Goal: Information Seeking & Learning: Learn about a topic

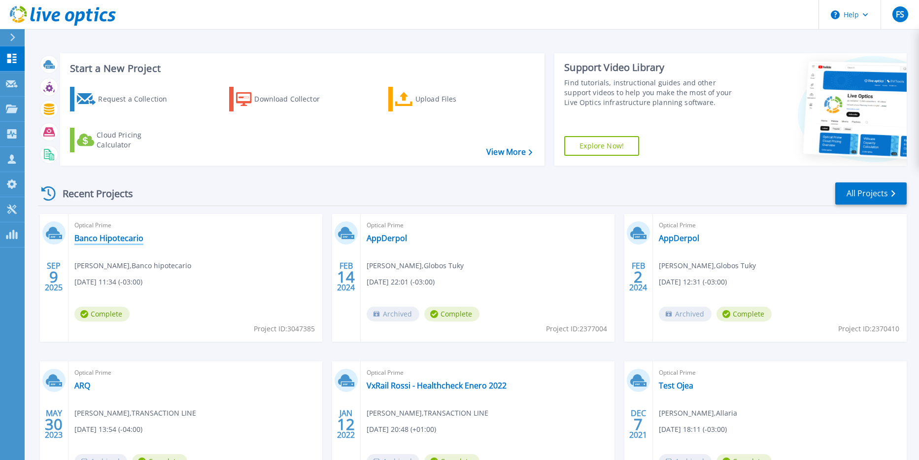
click at [111, 235] on link "Banco Hipotecario" at bounding box center [108, 238] width 69 height 10
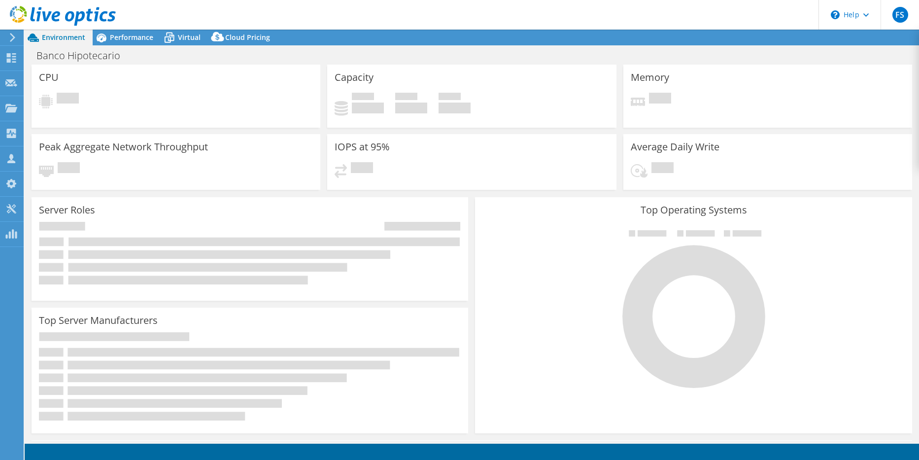
select select "USD"
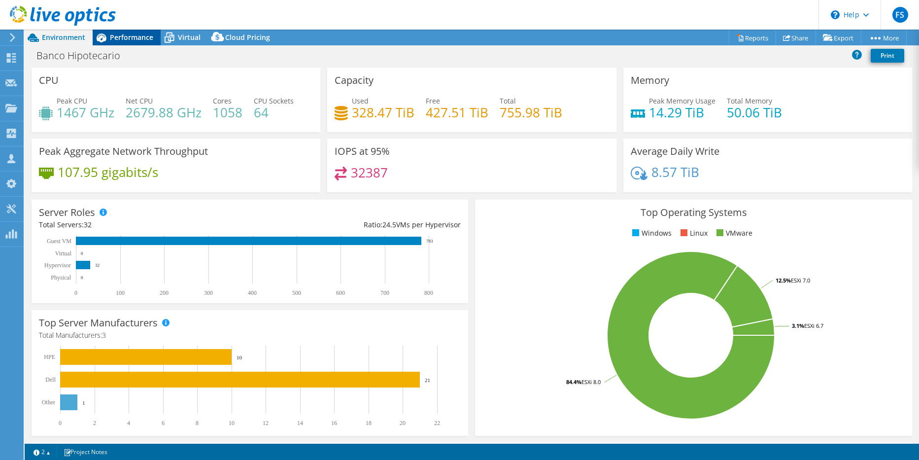
click at [127, 42] on div "Performance" at bounding box center [127, 38] width 68 height 16
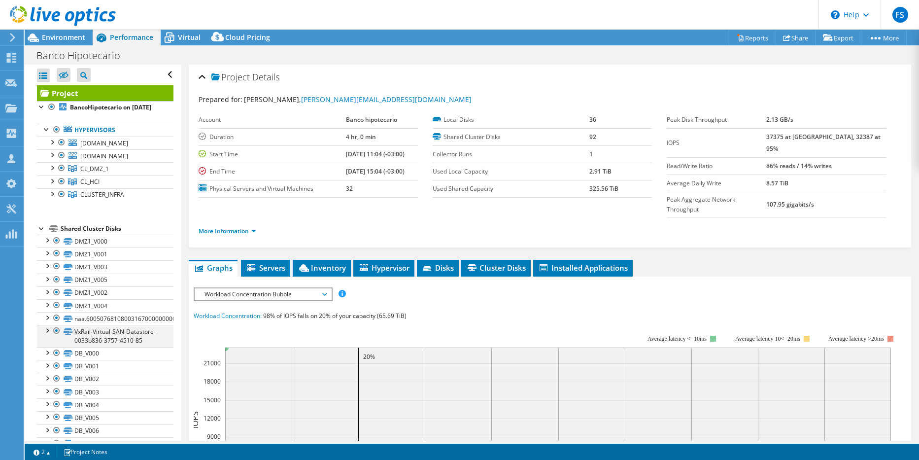
click at [48, 329] on div at bounding box center [47, 330] width 10 height 10
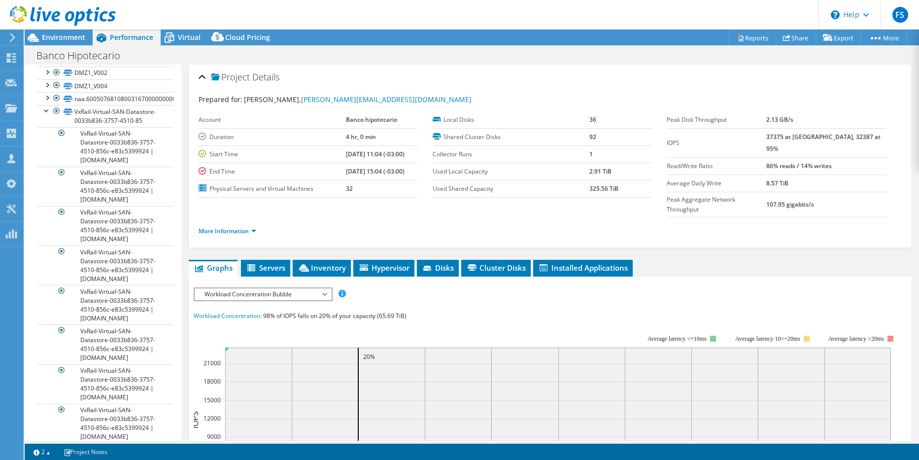
scroll to position [226, 0]
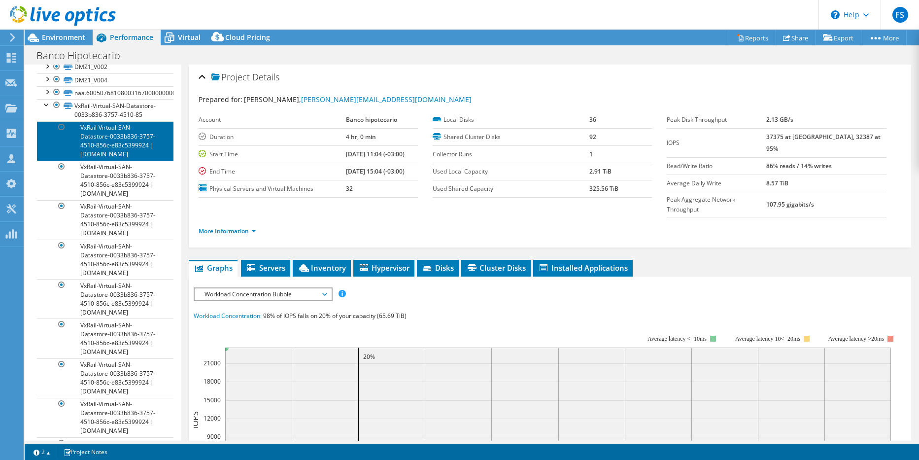
click at [134, 157] on link "VxRail-Virtual-SAN-Datastore-0033b836-3757-4510-856c-e83c5399924 | [DOMAIN_NAME]" at bounding box center [105, 140] width 137 height 39
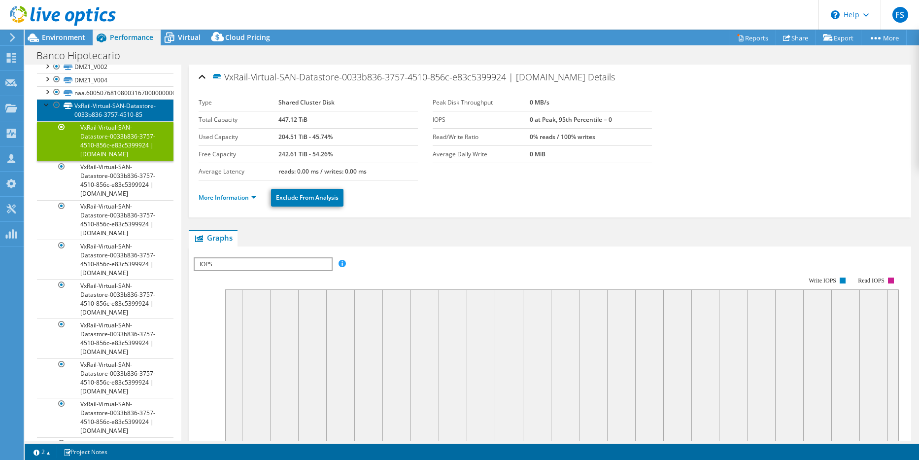
click at [105, 117] on link "VxRail-Virtual-SAN-Datastore-0033b836-3757-4510-85" at bounding box center [105, 110] width 137 height 22
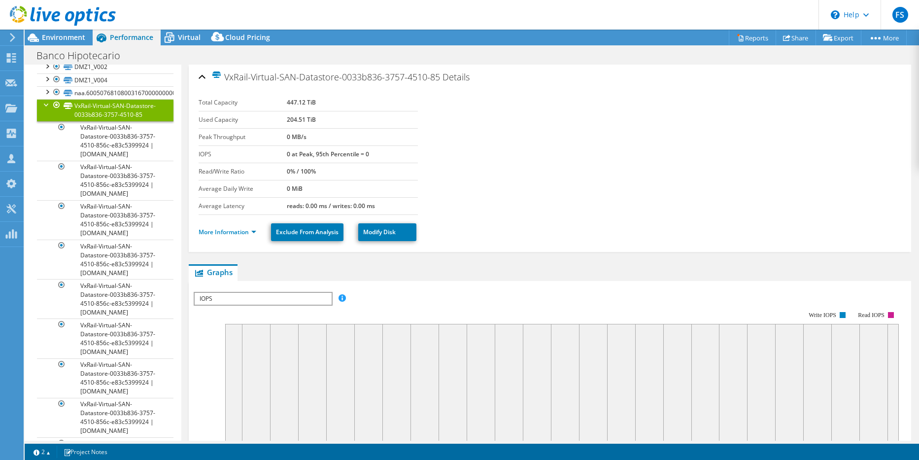
click at [48, 106] on div at bounding box center [47, 104] width 10 height 10
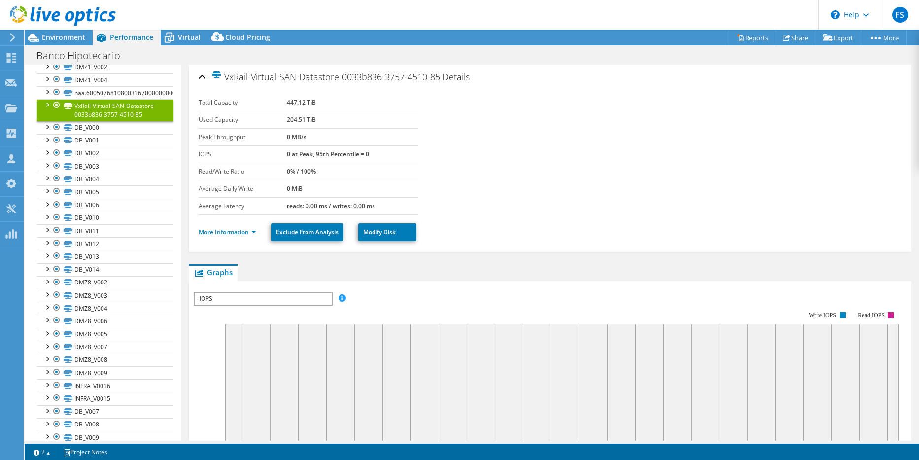
scroll to position [0, 0]
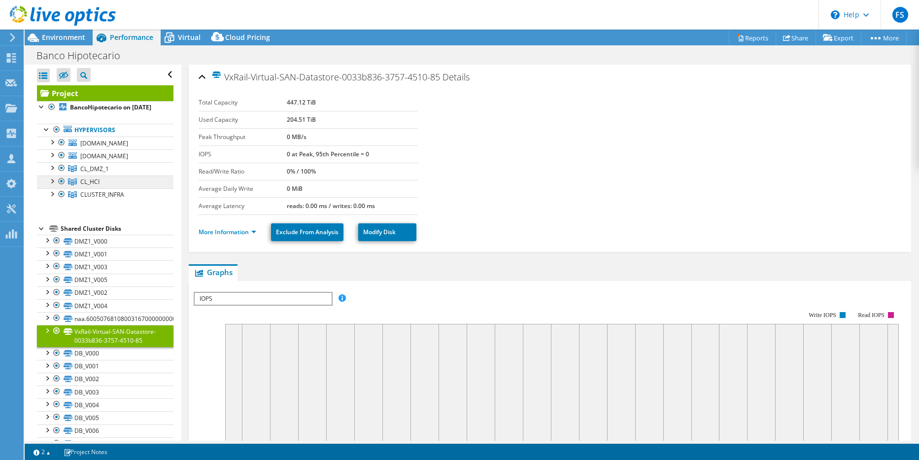
click at [112, 178] on link "CL_HCI" at bounding box center [105, 181] width 137 height 13
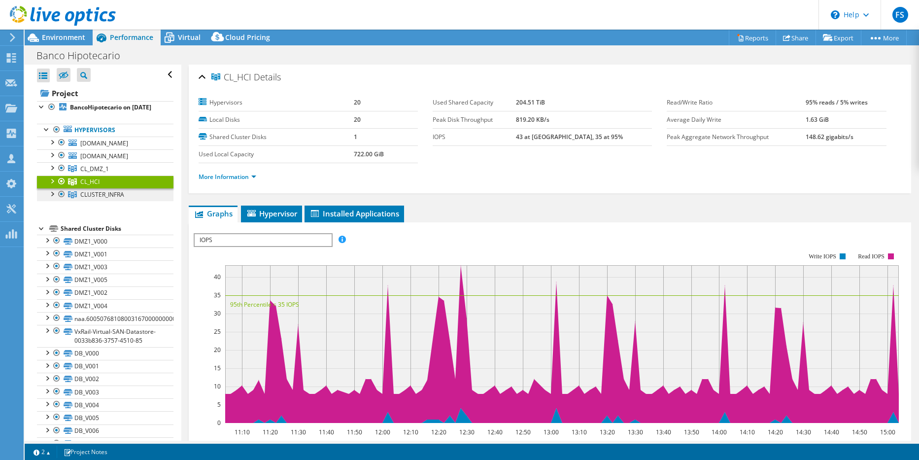
click at [112, 199] on span "CLUSTER_INFRA" at bounding box center [102, 194] width 44 height 8
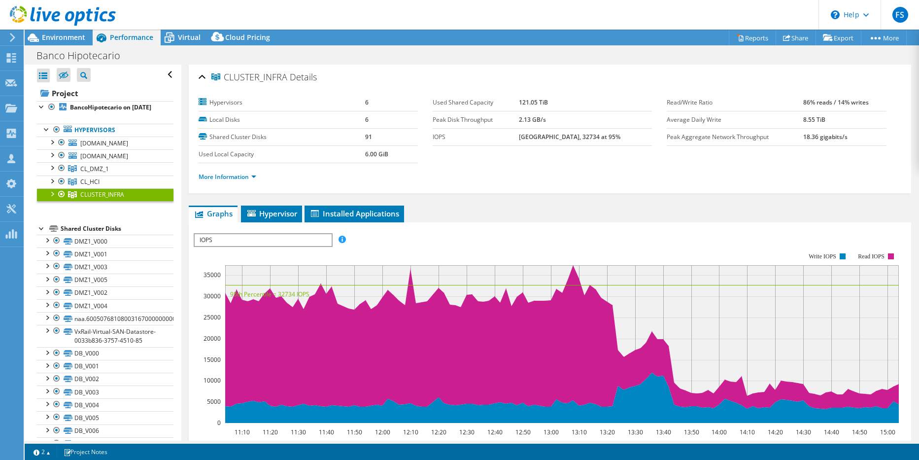
click at [52, 193] on div at bounding box center [52, 193] width 10 height 10
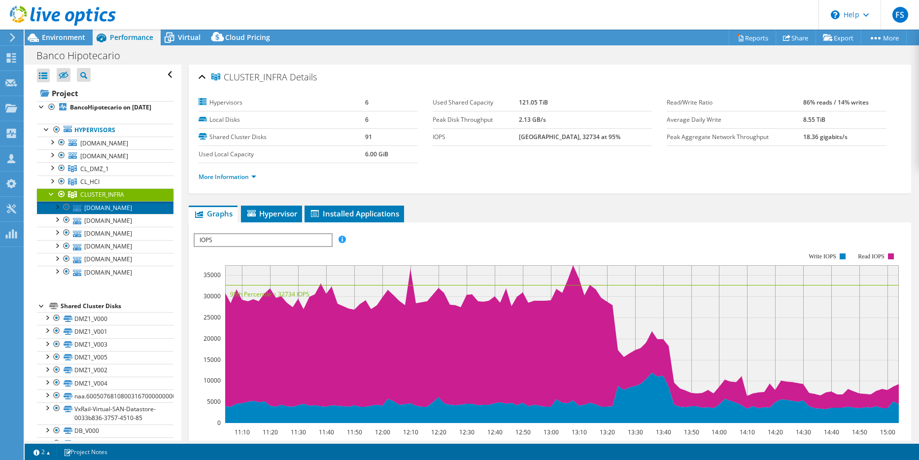
click at [124, 212] on link "[DOMAIN_NAME]" at bounding box center [105, 207] width 137 height 13
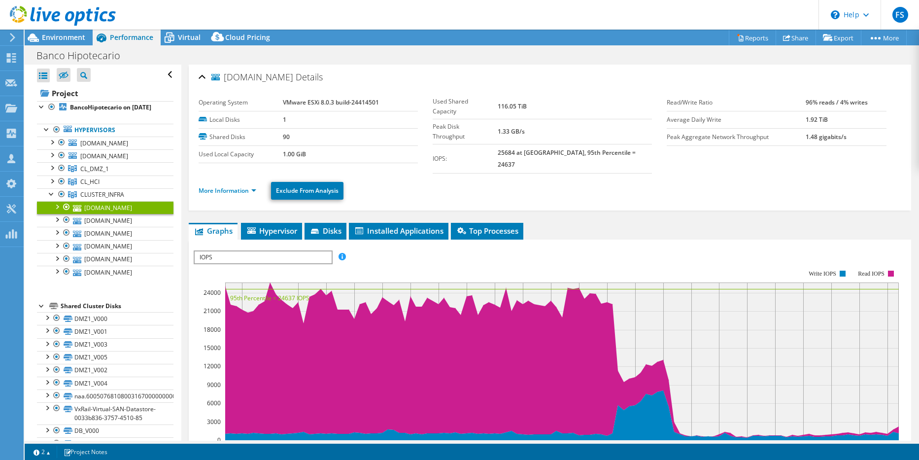
click at [58, 204] on div at bounding box center [57, 206] width 10 height 10
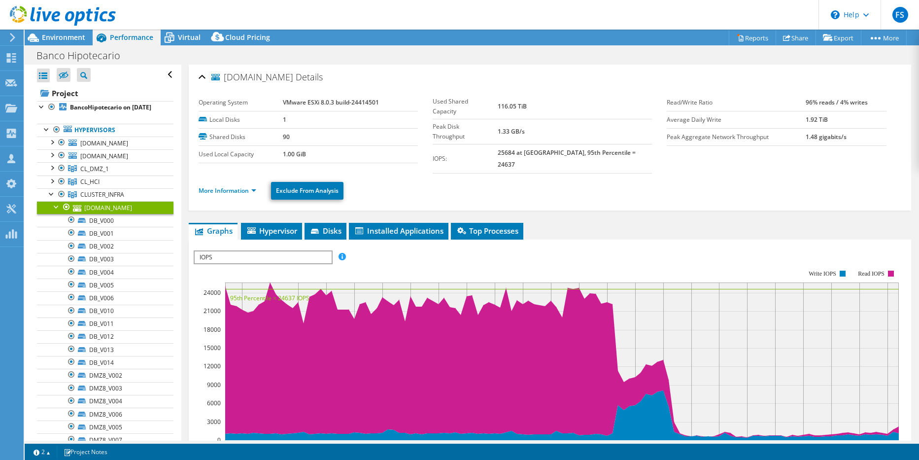
click at [58, 204] on div at bounding box center [57, 206] width 10 height 10
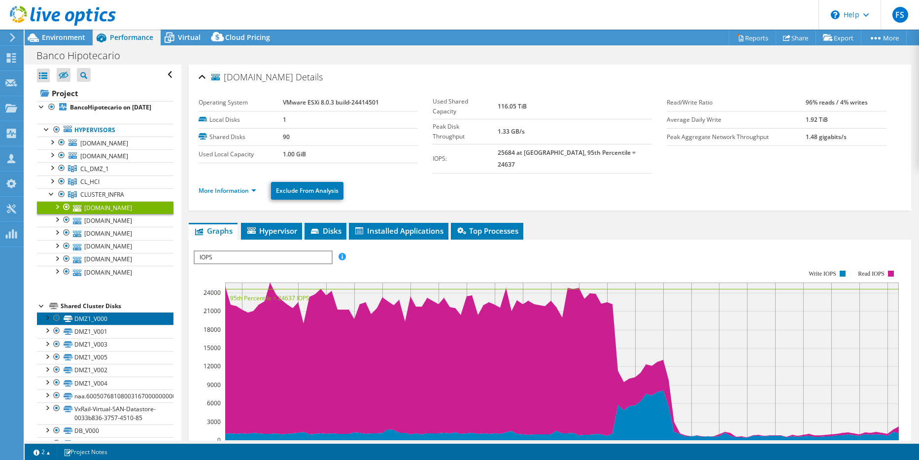
click at [101, 318] on link "DMZ1_V000" at bounding box center [105, 318] width 137 height 13
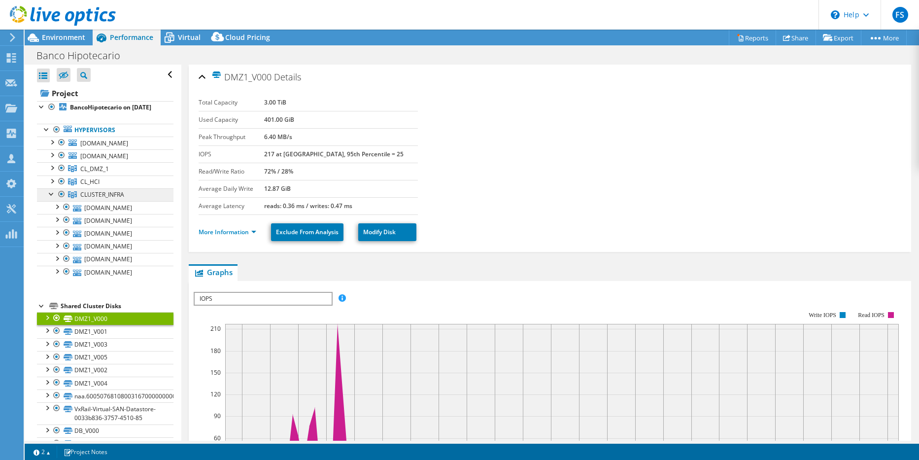
click at [96, 193] on span "CLUSTER_INFRA" at bounding box center [102, 194] width 44 height 8
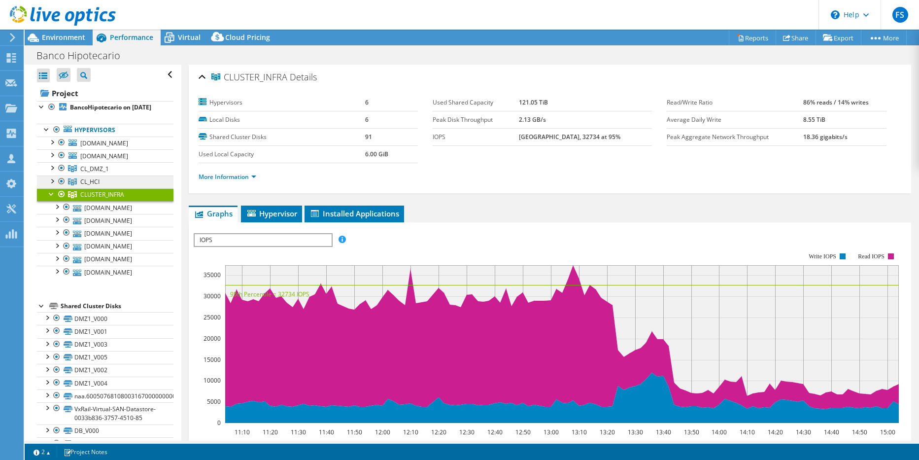
click at [100, 179] on link "CL_HCI" at bounding box center [105, 181] width 137 height 13
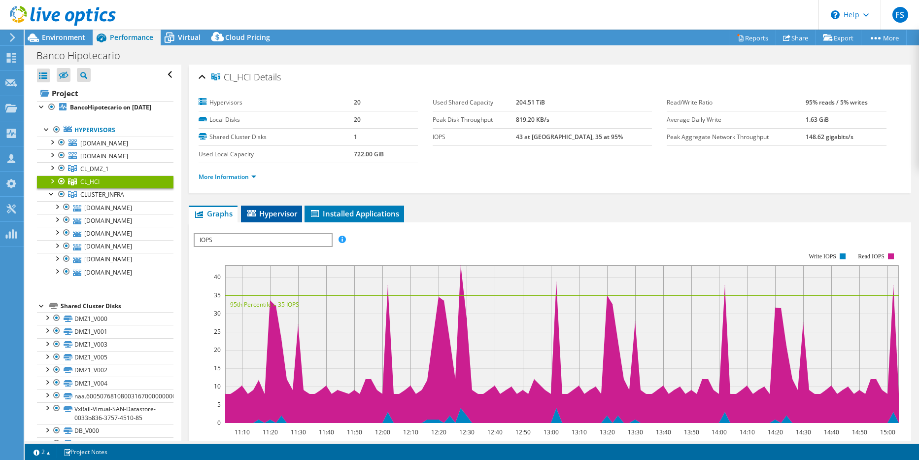
click at [266, 213] on span "Hypervisor" at bounding box center [271, 213] width 51 height 10
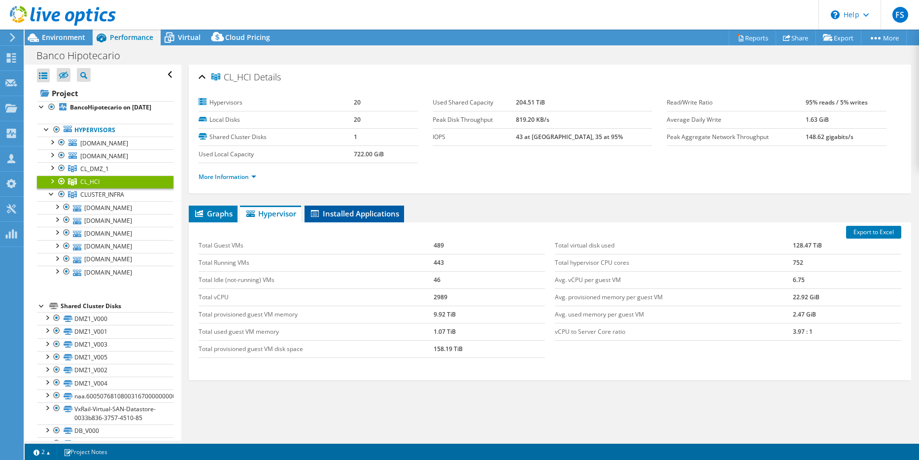
click at [345, 214] on span "Installed Applications" at bounding box center [354, 213] width 90 height 10
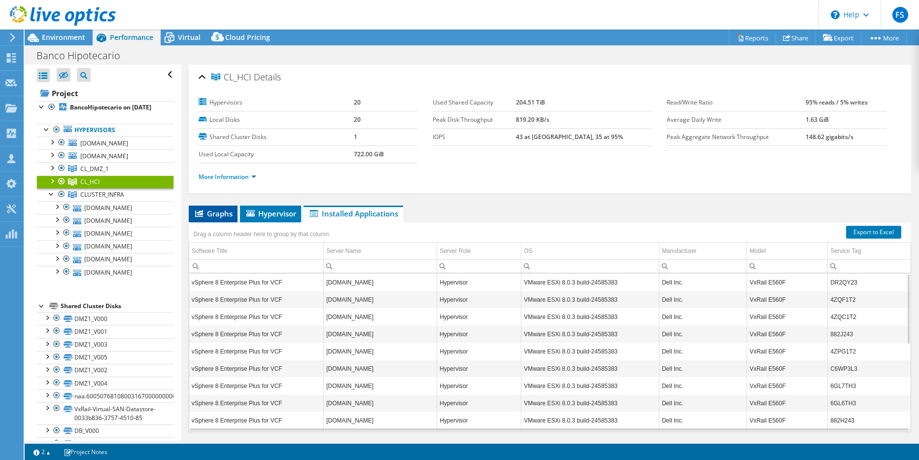
click at [204, 209] on span "Graphs" at bounding box center [213, 213] width 39 height 10
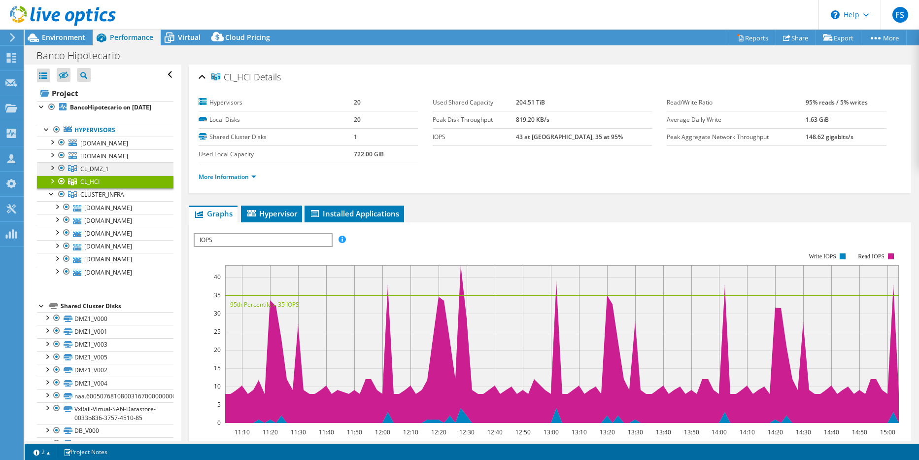
click at [91, 171] on span "CL_DMZ_1" at bounding box center [94, 169] width 29 height 8
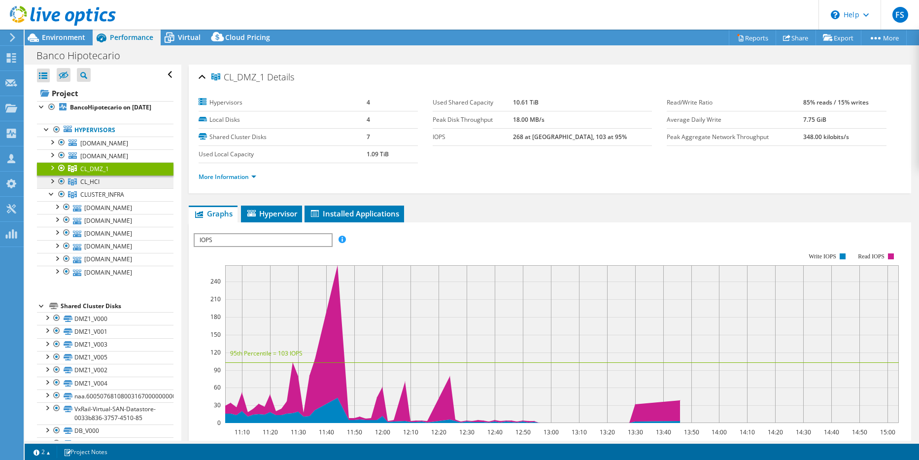
click at [87, 185] on span "CL_HCI" at bounding box center [89, 181] width 19 height 8
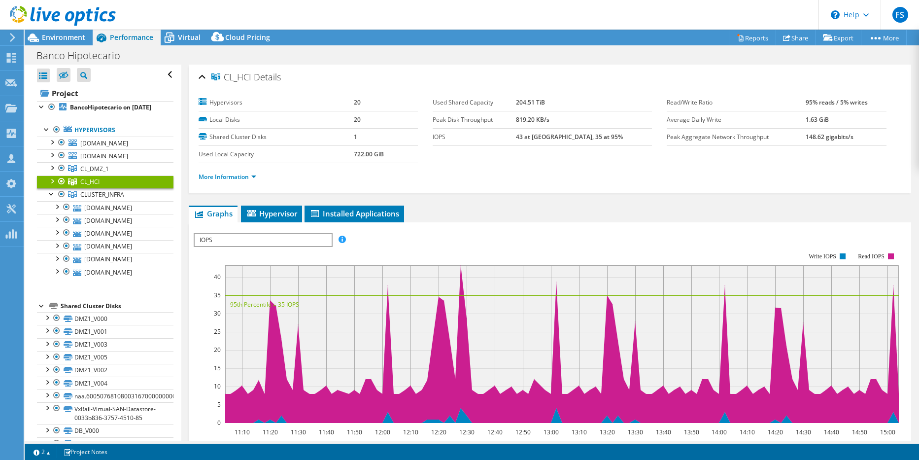
click at [51, 181] on div at bounding box center [52, 180] width 10 height 10
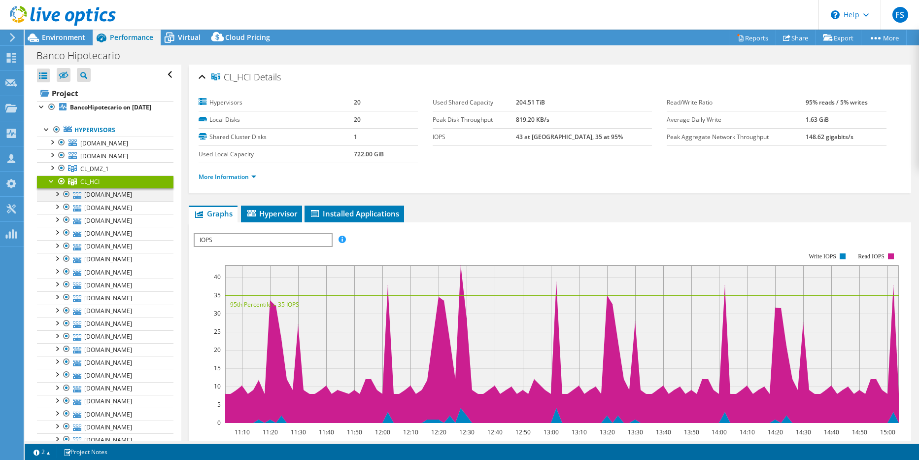
click at [57, 195] on div at bounding box center [57, 193] width 10 height 10
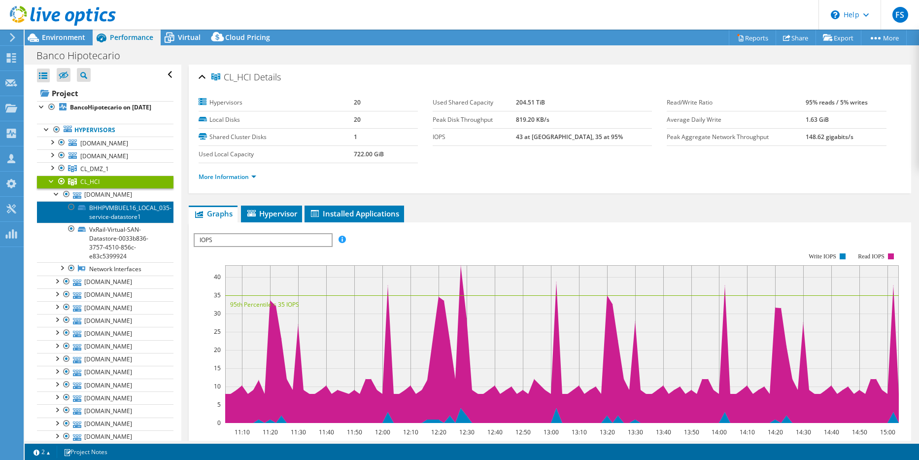
click at [101, 210] on link "BHHPVMBUEL16_LOCAL_035-service-datastore1" at bounding box center [105, 212] width 137 height 22
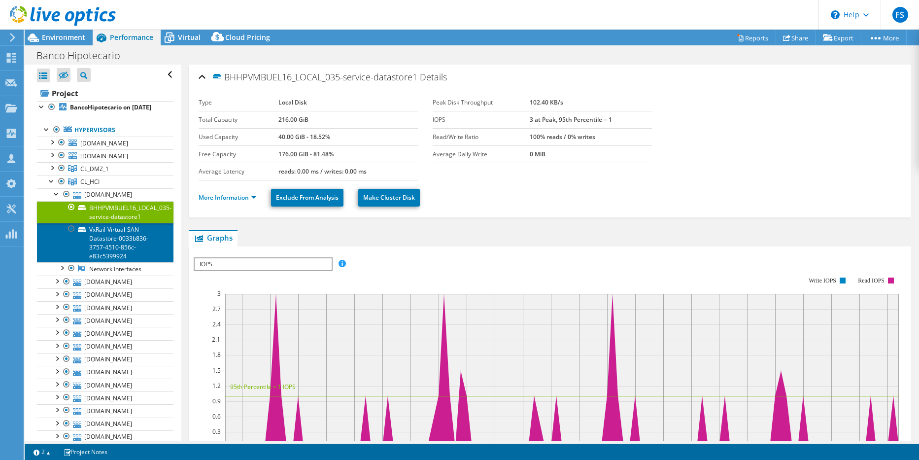
click at [102, 229] on link "VxRail-Virtual-SAN-Datastore-0033b836-3757-4510-856c-e83c5399924" at bounding box center [105, 242] width 137 height 39
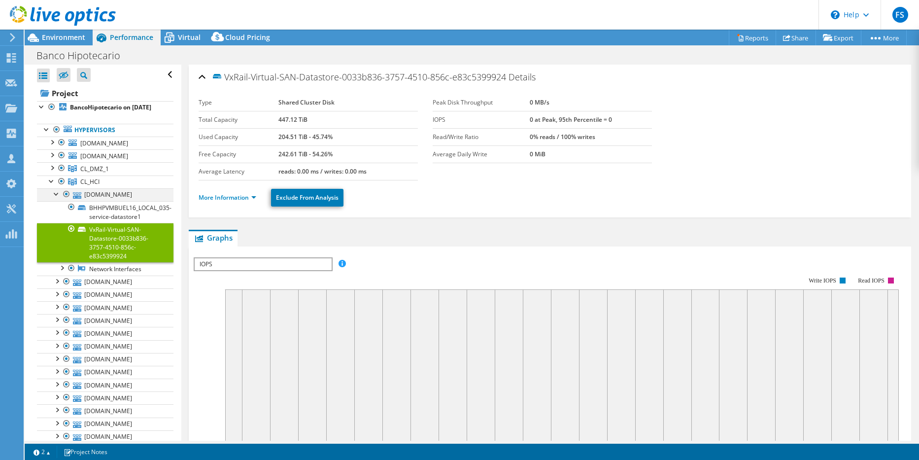
click at [58, 195] on div at bounding box center [57, 193] width 10 height 10
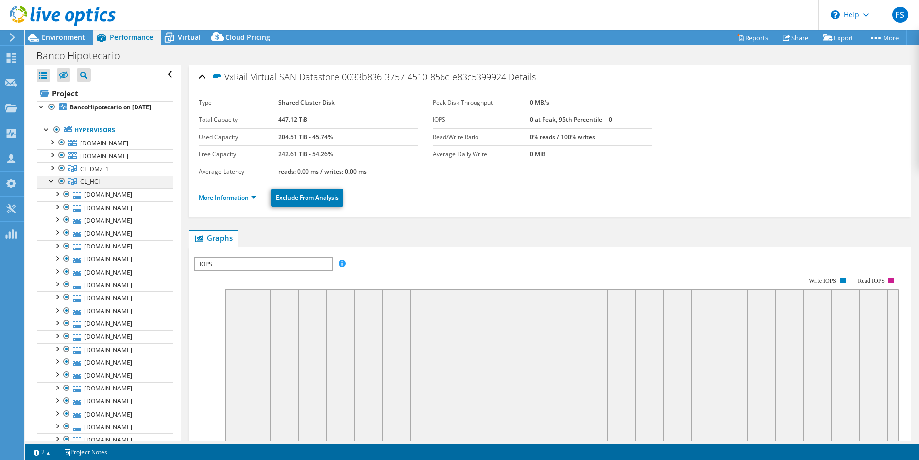
click at [50, 180] on div at bounding box center [52, 180] width 10 height 10
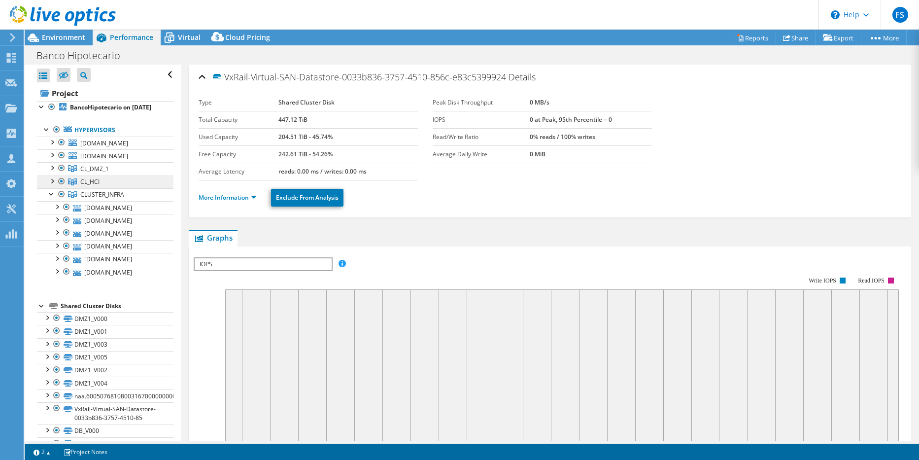
click at [87, 183] on span "CL_HCI" at bounding box center [89, 181] width 19 height 8
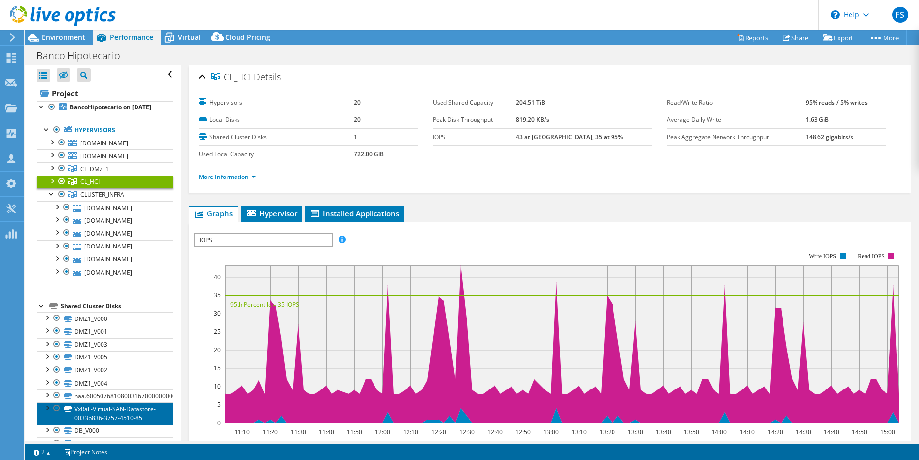
click at [99, 409] on link "VxRail-Virtual-SAN-Datastore-0033b836-3757-4510-85" at bounding box center [105, 413] width 137 height 22
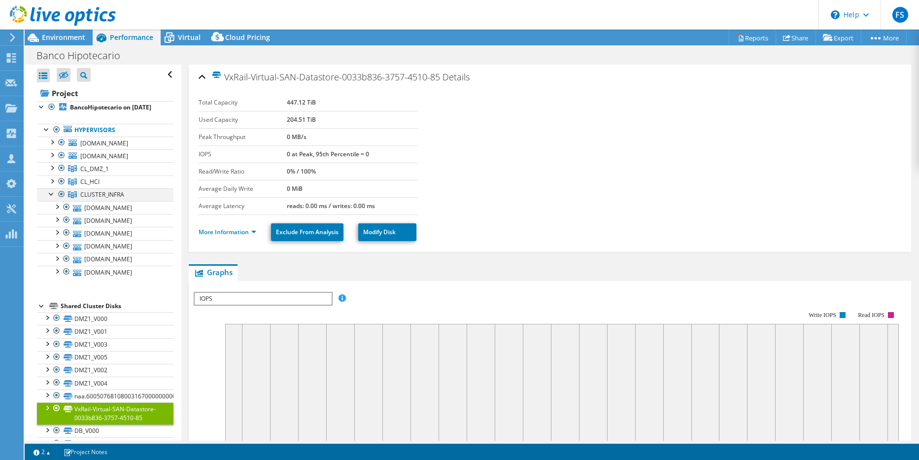
click at [48, 191] on div at bounding box center [52, 193] width 10 height 10
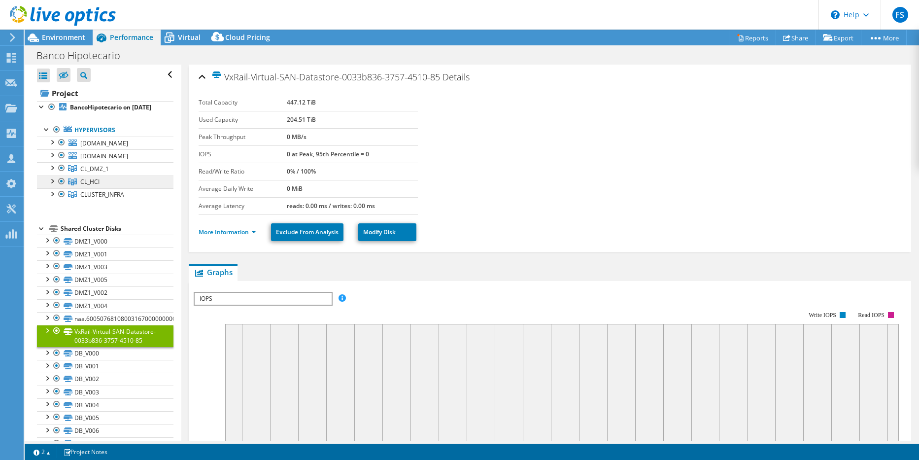
click at [88, 182] on span "CL_HCI" at bounding box center [89, 181] width 19 height 8
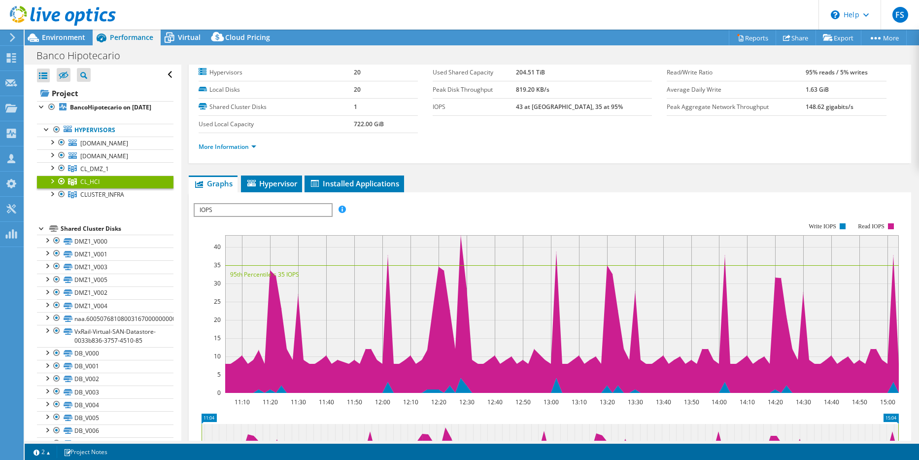
scroll to position [196, 0]
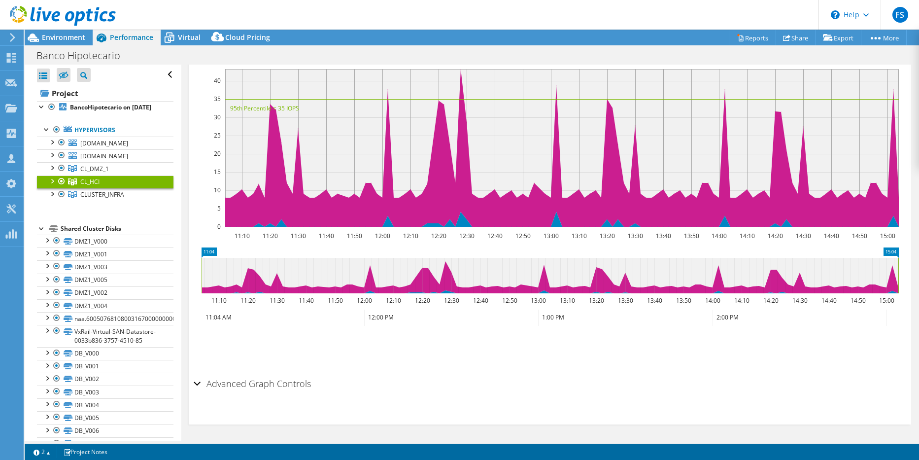
click at [194, 382] on div "Advanced Graph Controls" at bounding box center [550, 384] width 713 height 21
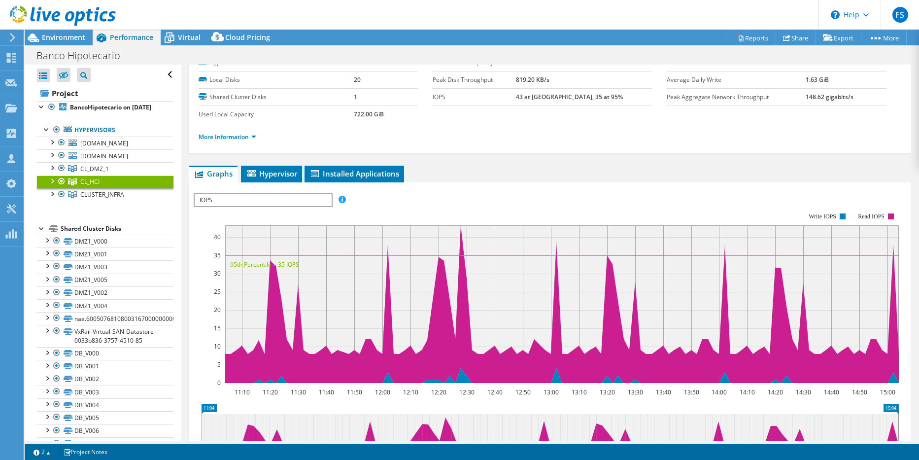
scroll to position [0, 0]
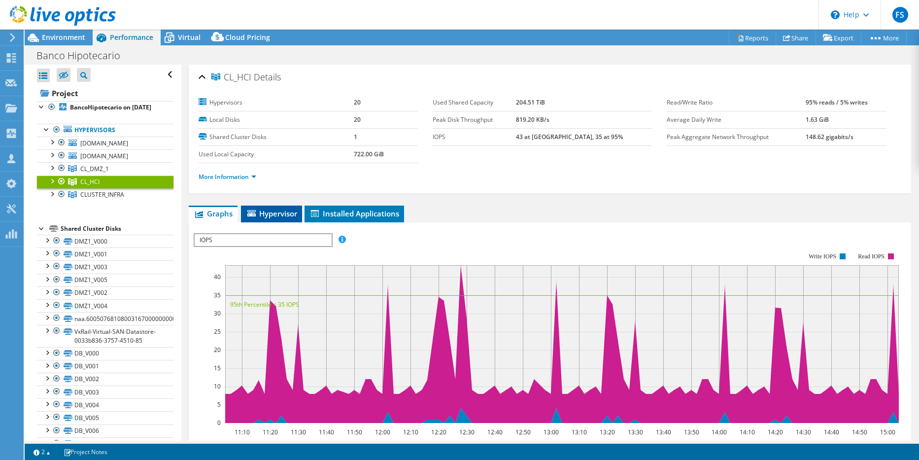
click at [269, 212] on span "Hypervisor" at bounding box center [271, 213] width 51 height 10
